Goal: Information Seeking & Learning: Learn about a topic

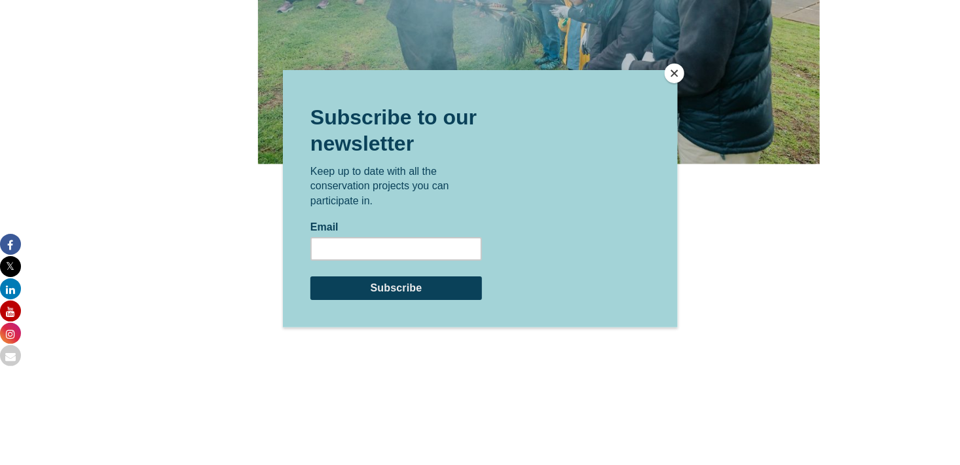
scroll to position [3687, 0]
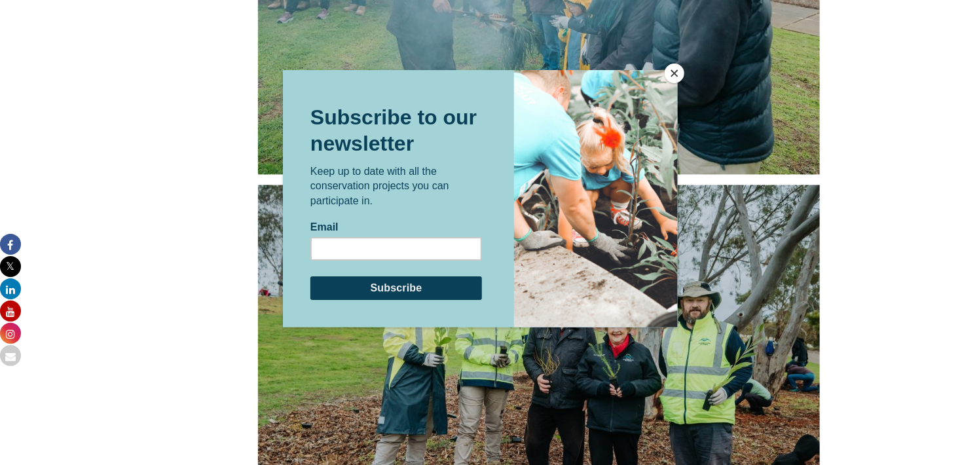
click at [667, 70] on button "Close" at bounding box center [675, 74] width 20 height 20
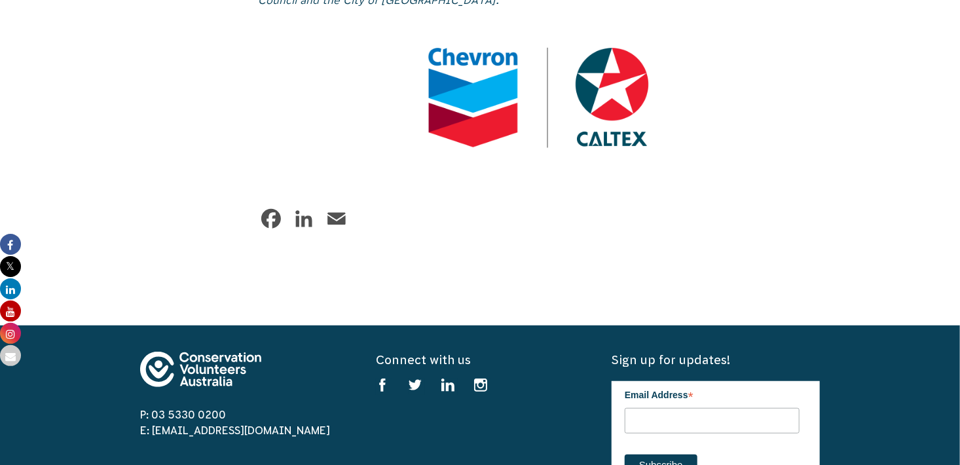
scroll to position [7906, 0]
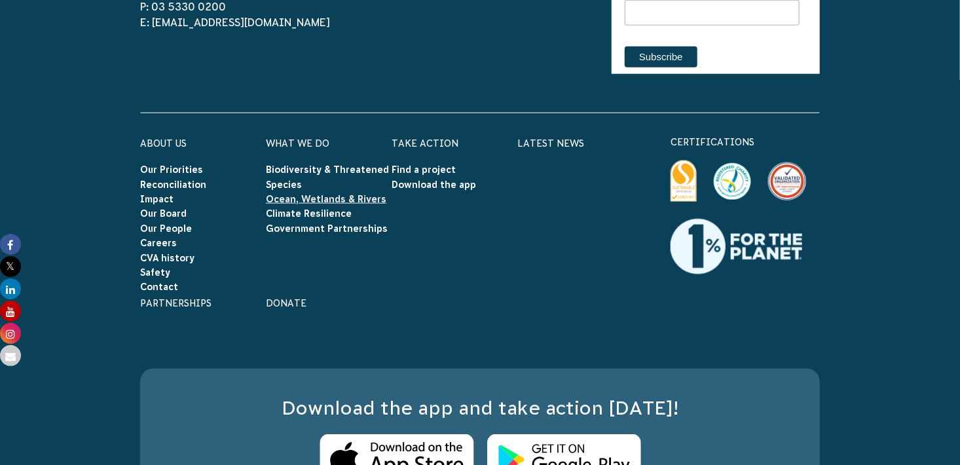
click at [346, 194] on link "Ocean, Wetlands & Rivers" at bounding box center [326, 199] width 120 height 10
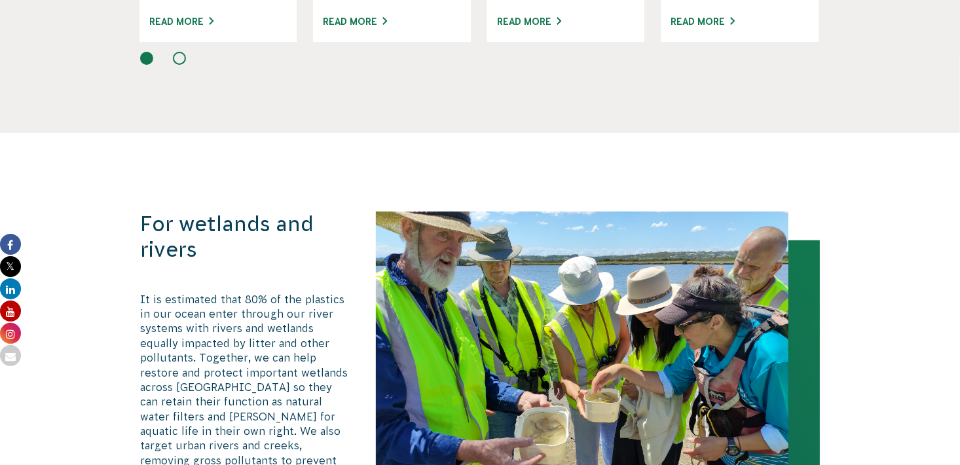
scroll to position [2849, 0]
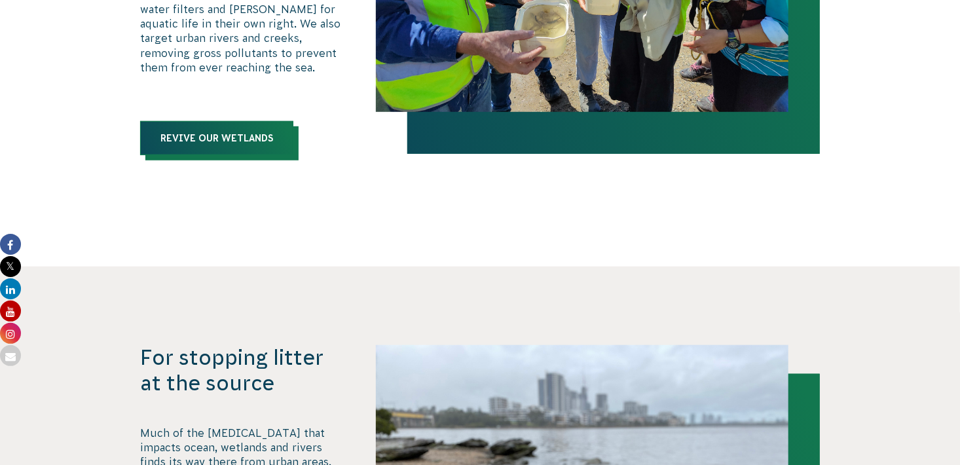
click at [251, 128] on link "Revive our Wetlands" at bounding box center [216, 138] width 153 height 34
